Goal: Information Seeking & Learning: Learn about a topic

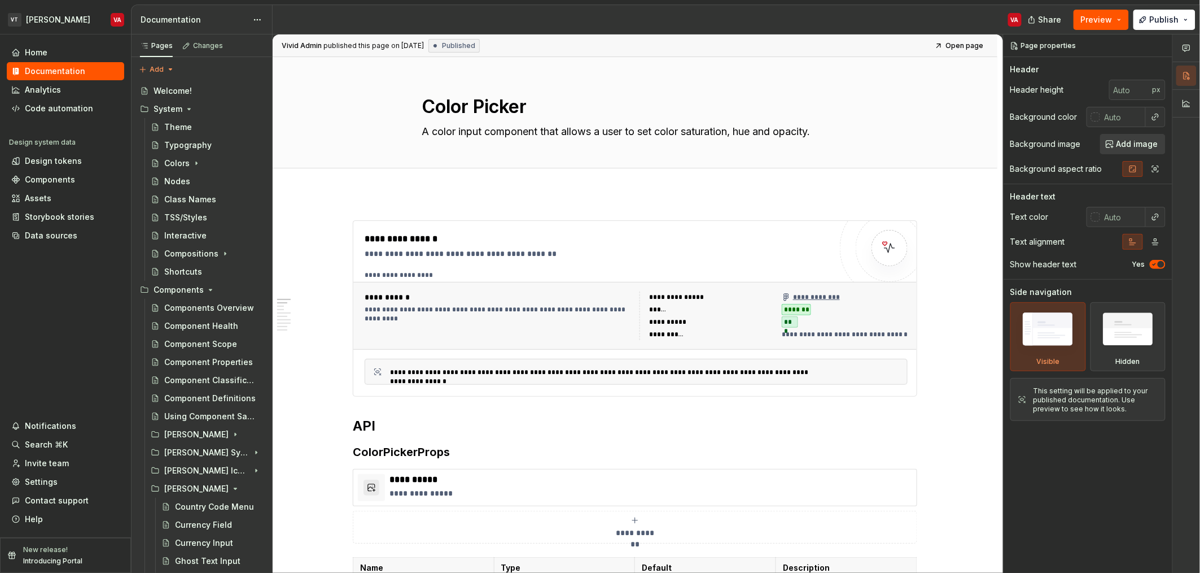
type textarea "*"
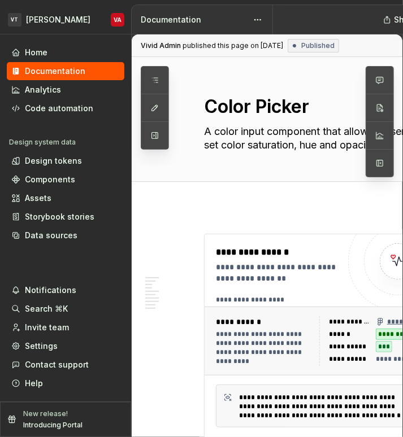
type textarea "*"
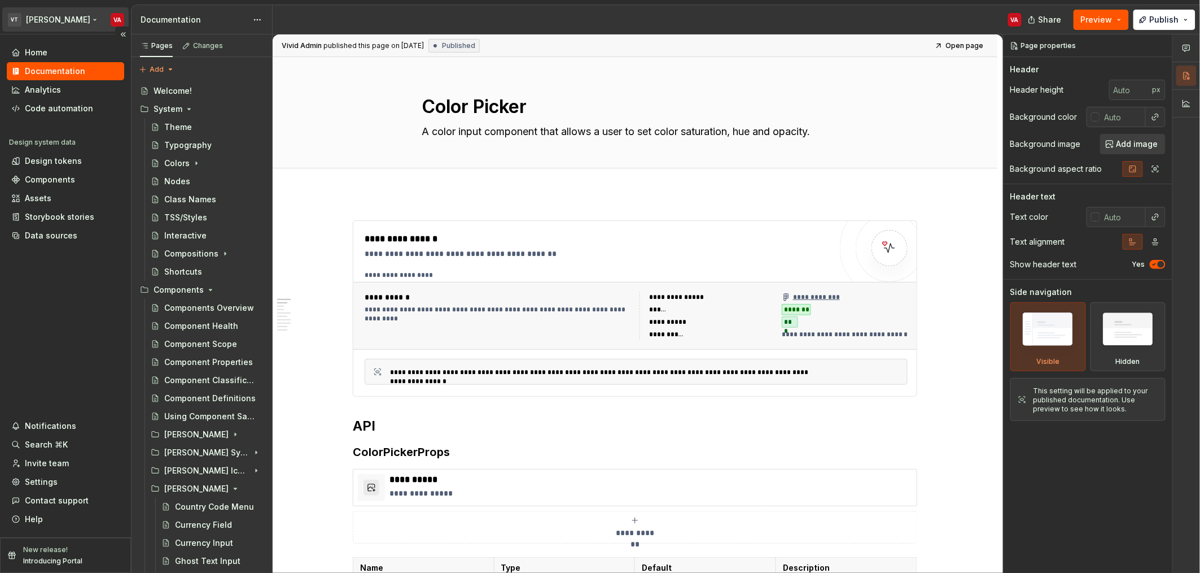
click at [50, 22] on html "VT [PERSON_NAME] VA Home Documentation Analytics Code automation Design system …" at bounding box center [600, 286] width 1200 height 573
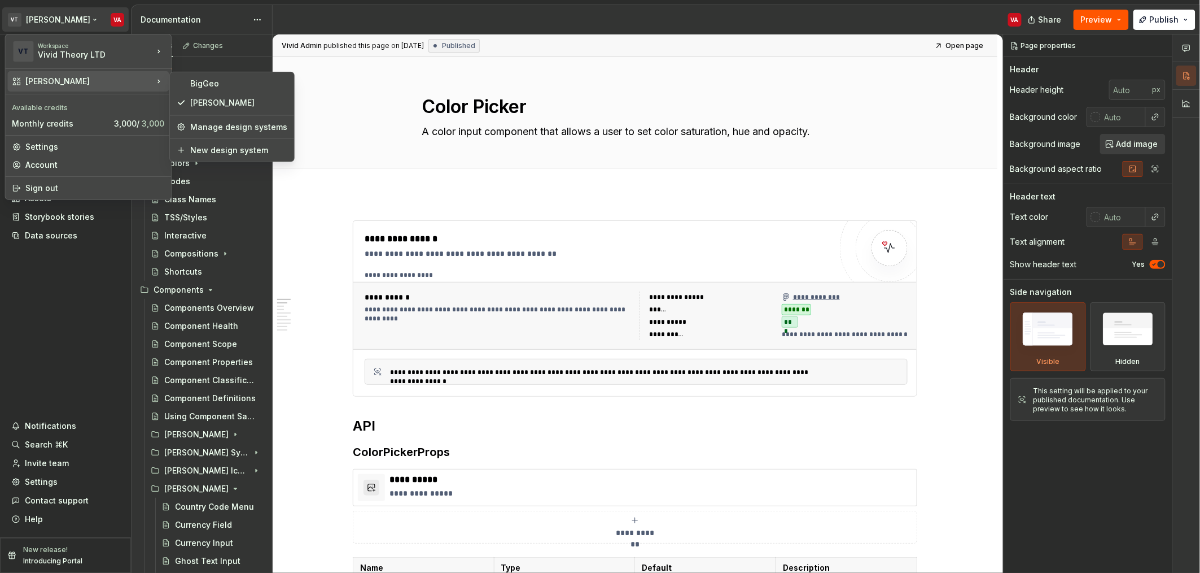
click at [132, 88] on div "[PERSON_NAME]" at bounding box center [87, 81] width 161 height 20
click at [233, 82] on div "BigGeo" at bounding box center [238, 83] width 97 height 11
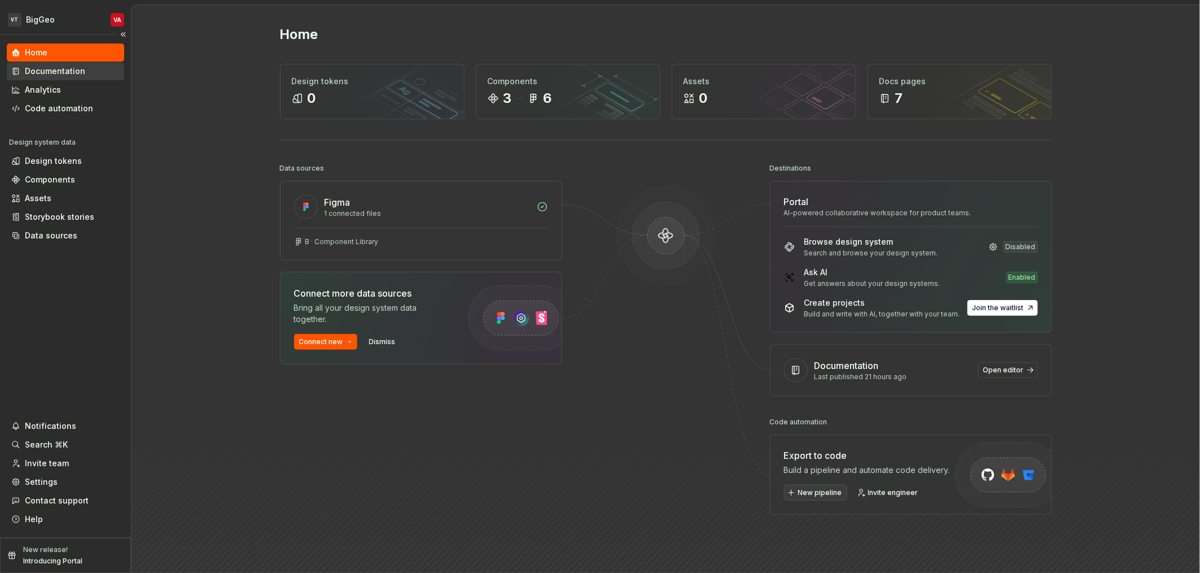
click at [64, 69] on div "Documentation" at bounding box center [55, 70] width 60 height 11
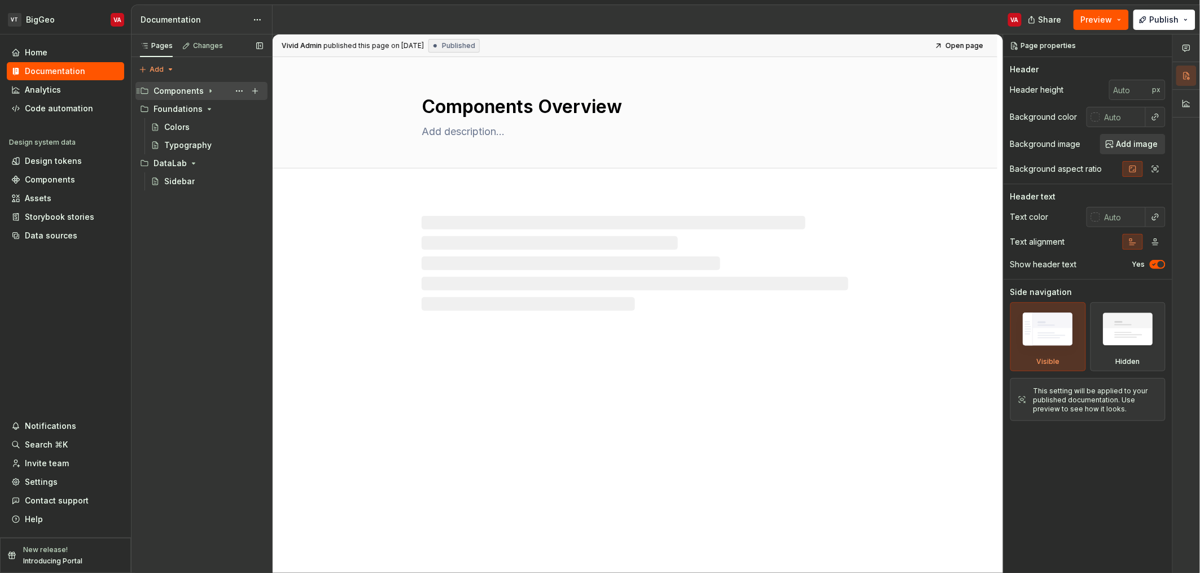
click at [206, 94] on icon "Page tree" at bounding box center [210, 90] width 9 height 9
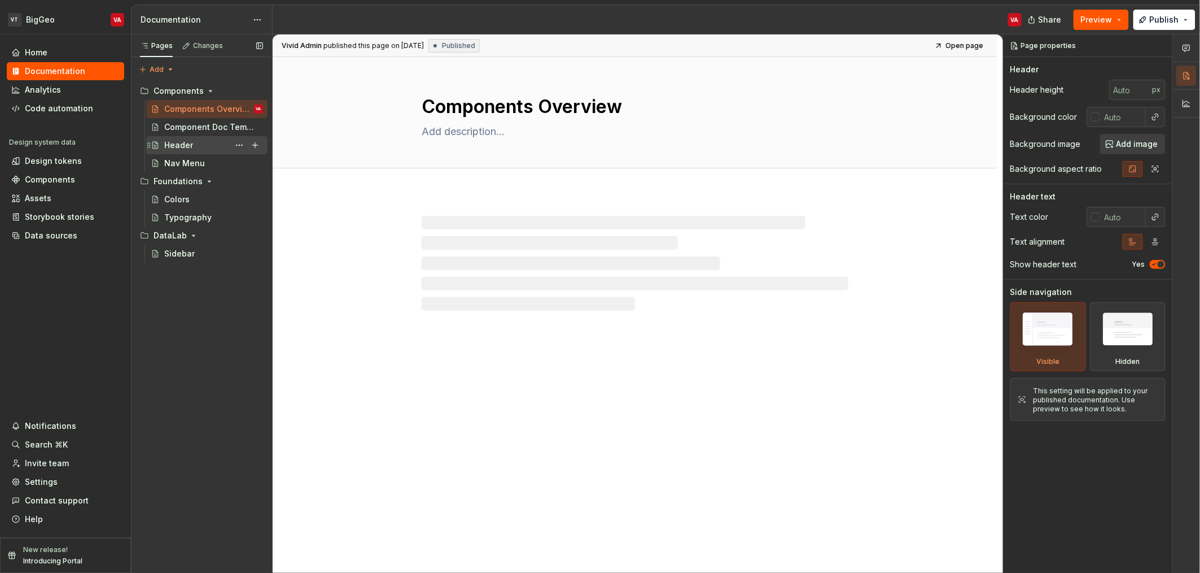
click at [187, 147] on div "Header" at bounding box center [178, 144] width 29 height 11
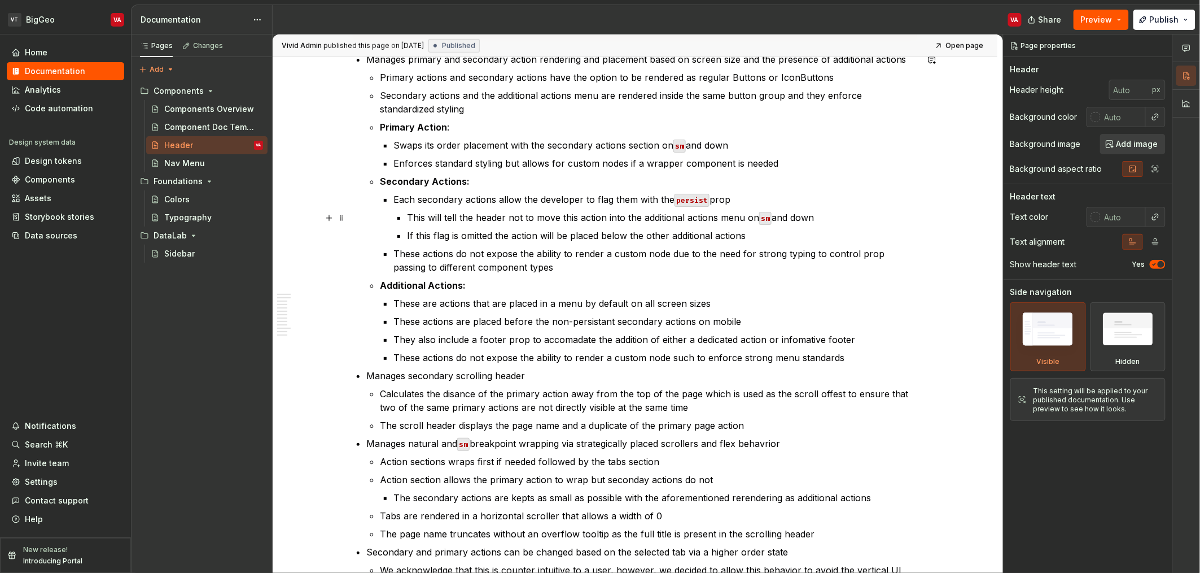
scroll to position [449, 0]
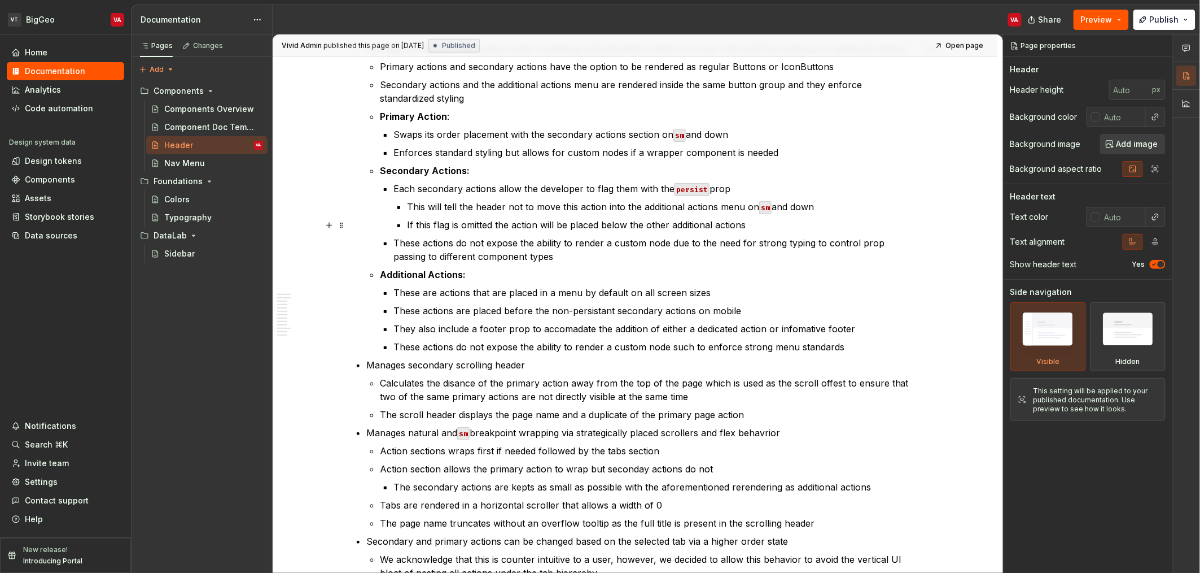
type textarea "*"
drag, startPoint x: 569, startPoint y: 220, endPoint x: 403, endPoint y: 164, distance: 175.7
click at [403, 164] on li "Secondary Actions: Each secondary actions allow the developer to flag them with…" at bounding box center [649, 213] width 538 height 99
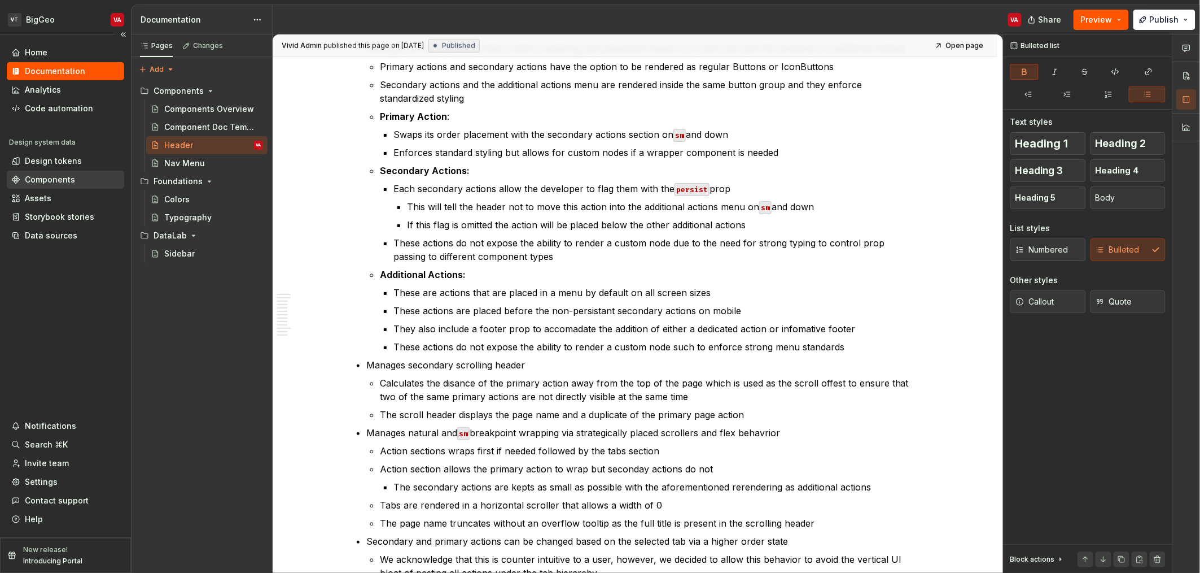
click at [45, 178] on div "Components" at bounding box center [50, 179] width 50 height 11
